Goal: Check status: Check status

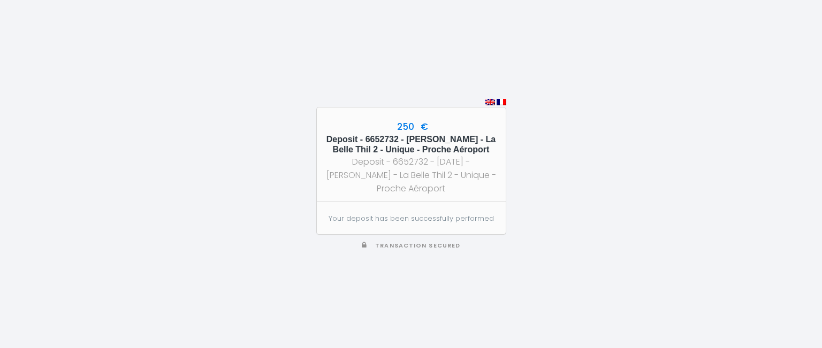
drag, startPoint x: 465, startPoint y: 191, endPoint x: 391, endPoint y: 123, distance: 100.0
click at [391, 123] on div "250 € Deposit - 6652732 - [PERSON_NAME] - La Belle Thil 2 - Unique - Proche Aér…" at bounding box center [411, 155] width 189 height 94
copy div "250 € Deposit - 6652732 - [PERSON_NAME] - La Belle Thil 2 - Unique - Proche Aér…"
click at [468, 190] on div "Deposit - 6652732 - [DATE] - [PERSON_NAME] - La Belle Thil 2 - Unique - Proche …" at bounding box center [411, 175] width 170 height 40
click at [490, 101] on img at bounding box center [490, 102] width 10 height 6
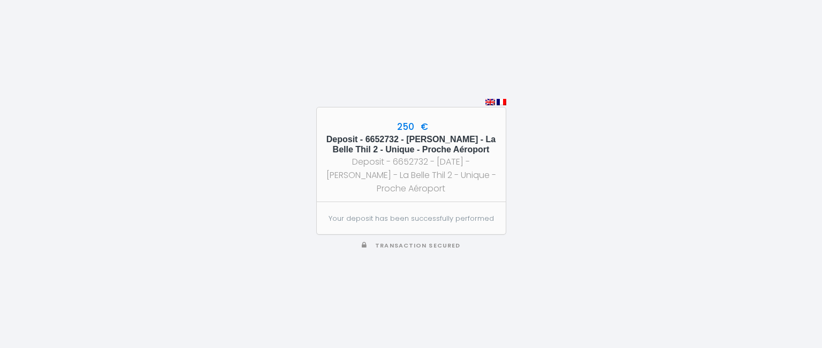
drag, startPoint x: 467, startPoint y: 190, endPoint x: 394, endPoint y: 123, distance: 99.2
click at [394, 123] on div "250 € Deposit - 6652732 - [PERSON_NAME] - La Belle Thil 2 - Unique - Proche Aér…" at bounding box center [411, 155] width 189 height 94
click at [431, 184] on div "Deposit - 6652732 - [DATE] - [PERSON_NAME] - La Belle Thil 2 - Unique - Proche …" at bounding box center [411, 175] width 170 height 40
drag, startPoint x: 473, startPoint y: 191, endPoint x: 392, endPoint y: 125, distance: 104.2
click at [392, 125] on div "250 € Deposit - 6652732 - [PERSON_NAME] - La Belle Thil 2 - Unique - Proche Aér…" at bounding box center [411, 155] width 189 height 94
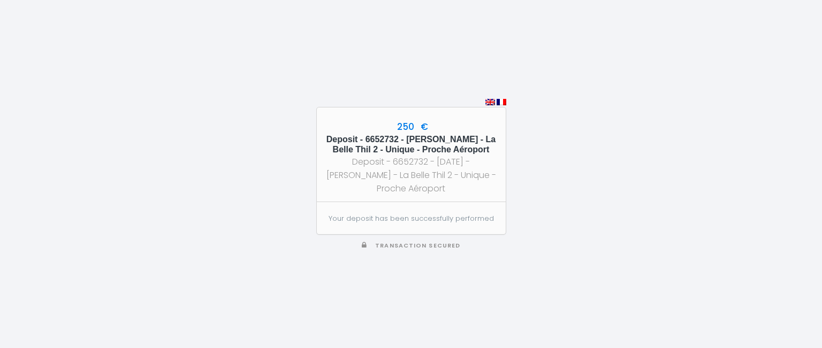
click at [387, 144] on h5 "Deposit - 6652732 - [PERSON_NAME] - La Belle Thil 2 - Unique - Proche Aéroport" at bounding box center [411, 144] width 170 height 20
drag, startPoint x: 471, startPoint y: 192, endPoint x: 392, endPoint y: 124, distance: 104.4
click at [392, 124] on div "250 € Deposit - 6652732 - [PERSON_NAME] - La Belle Thil 2 - Unique - Proche Aér…" at bounding box center [411, 155] width 189 height 94
click at [483, 184] on div "Deposit - 6652732 - [DATE] - [PERSON_NAME] - La Belle Thil 2 - Unique - Proche …" at bounding box center [411, 175] width 170 height 40
click at [466, 186] on div "Deposit - 6652732 - [DATE] - [PERSON_NAME] - La Belle Thil 2 - Unique - Proche …" at bounding box center [411, 175] width 170 height 40
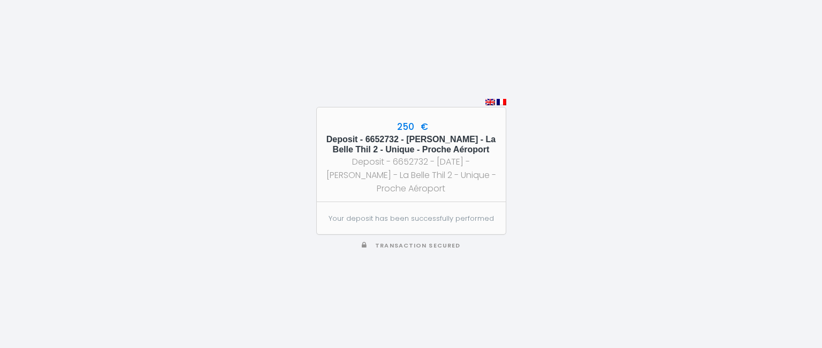
drag, startPoint x: 475, startPoint y: 187, endPoint x: 395, endPoint y: 127, distance: 100.1
click at [395, 127] on div "250 € Deposit - 6652732 - [PERSON_NAME] - La Belle Thil 2 - Unique - Proche Aér…" at bounding box center [411, 155] width 189 height 94
copy div "250 € Deposit - 6652732 - [PERSON_NAME] - La Belle Thil 2 - Unique - Proche Aér…"
click at [469, 202] on section "Your deposit has been successfully performed" at bounding box center [411, 218] width 189 height 32
drag, startPoint x: 460, startPoint y: 182, endPoint x: 402, endPoint y: 121, distance: 83.3
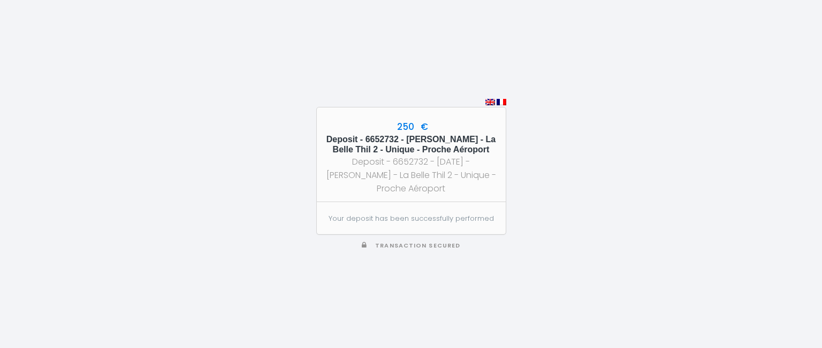
click at [398, 117] on div "250 € Deposit - 6652732 - [PERSON_NAME] - La Belle Thil 2 - Unique - Proche Aér…" at bounding box center [411, 155] width 189 height 94
copy div "250 € Deposit - 6652732 - [PERSON_NAME] - La Belle Thil 2 - Unique - Proche Aér…"
click at [530, 177] on div "250 € Deposit - 6652732 - [PERSON_NAME] - La Belle Thil 2 - Unique - Proche Aér…" at bounding box center [411, 174] width 822 height 348
drag, startPoint x: 60, startPoint y: 93, endPoint x: 67, endPoint y: 77, distance: 17.3
click at [61, 92] on div "250 € Deposit - 6652732 - [PERSON_NAME] - La Belle Thil 2 - Unique - Proche Aér…" at bounding box center [411, 174] width 822 height 348
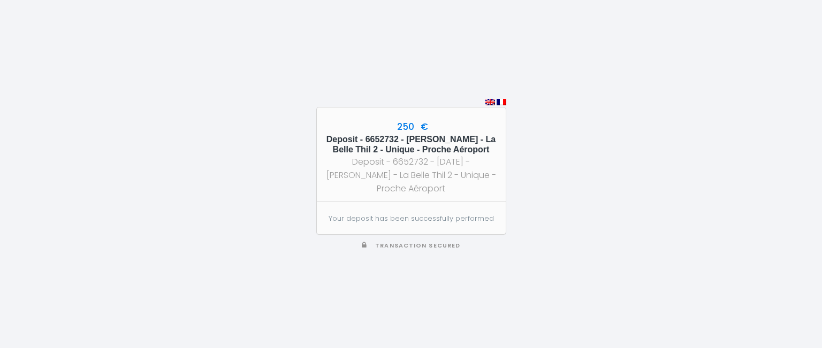
click at [441, 211] on section "Your deposit has been successfully performed" at bounding box center [411, 218] width 189 height 32
click at [415, 136] on h5 "Deposit - 6652732 - [PERSON_NAME] - La Belle Thil 2 - Unique - Proche Aéroport" at bounding box center [411, 144] width 170 height 20
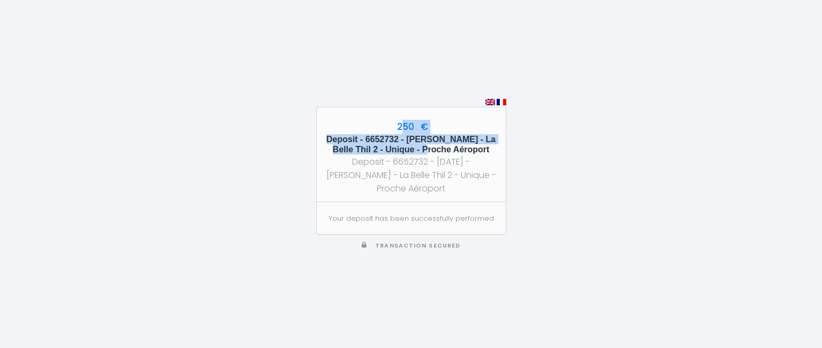
drag, startPoint x: 405, startPoint y: 119, endPoint x: 458, endPoint y: 154, distance: 63.1
click at [456, 147] on div "250 € Deposit - 6652732 - [PERSON_NAME] - La Belle Thil 2 - Unique - Proche Aér…" at bounding box center [411, 155] width 189 height 94
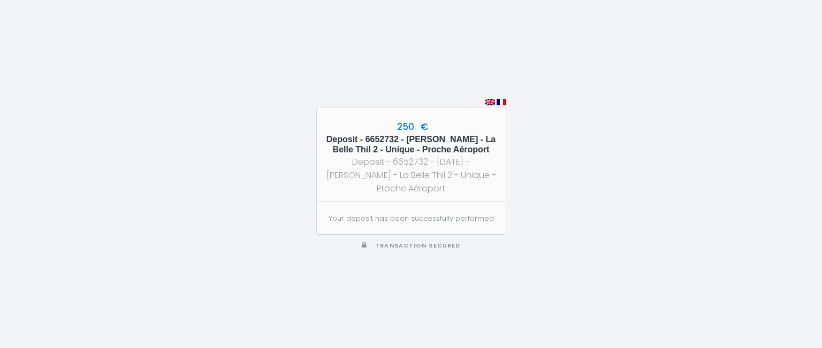
click at [460, 158] on div "Deposit - 6652732 - [DATE] - [PERSON_NAME] - La Belle Thil 2 - Unique - Proche …" at bounding box center [411, 175] width 170 height 40
